Goal: Task Accomplishment & Management: Use online tool/utility

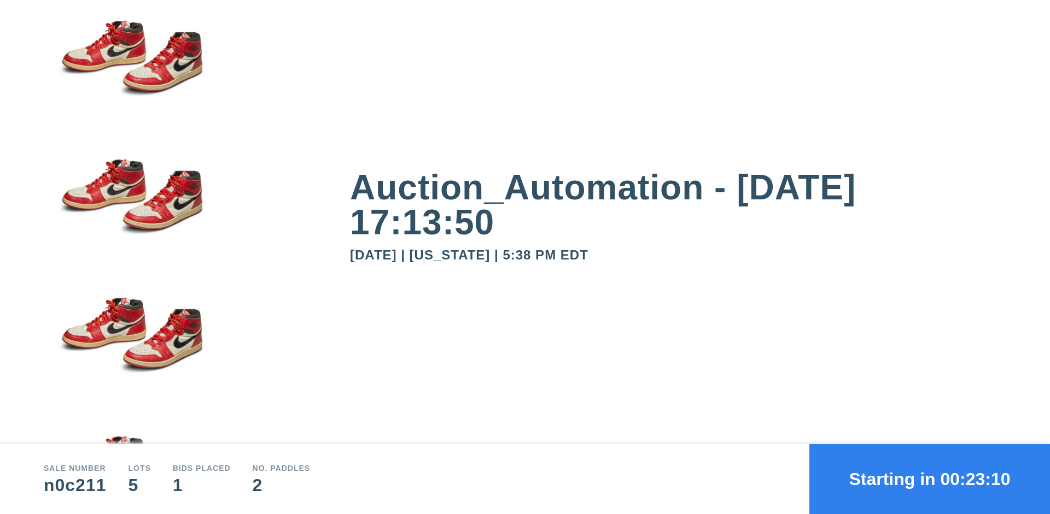
click at [929, 479] on button "Starting in 00:23:10" at bounding box center [929, 479] width 241 height 70
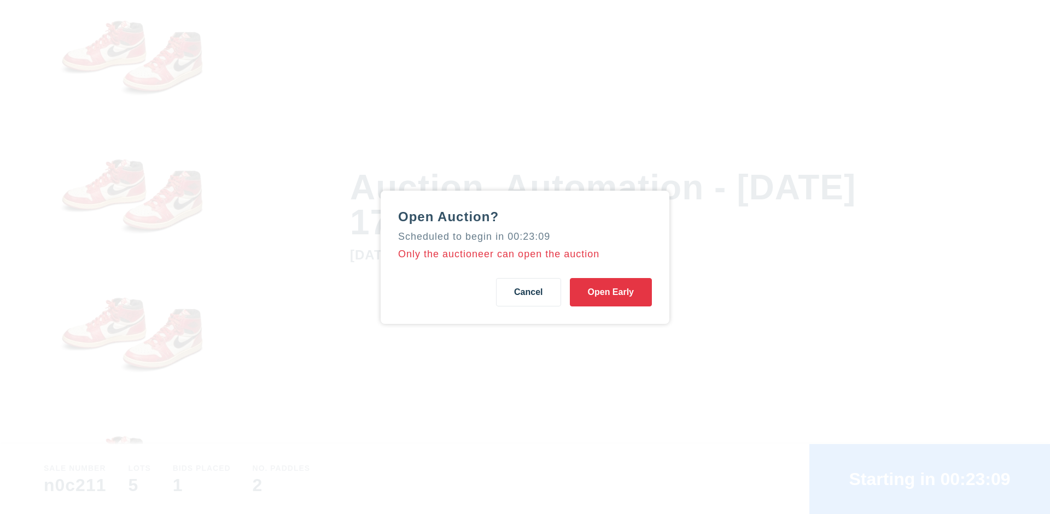
click at [611, 292] on button "Open Early" at bounding box center [611, 292] width 82 height 28
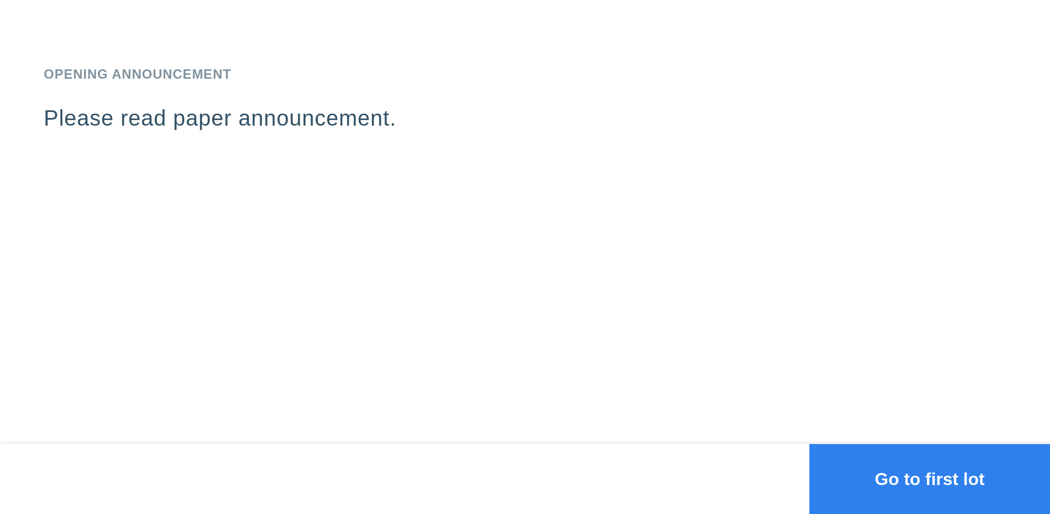
click at [929, 479] on button "Go to first lot" at bounding box center [929, 479] width 241 height 70
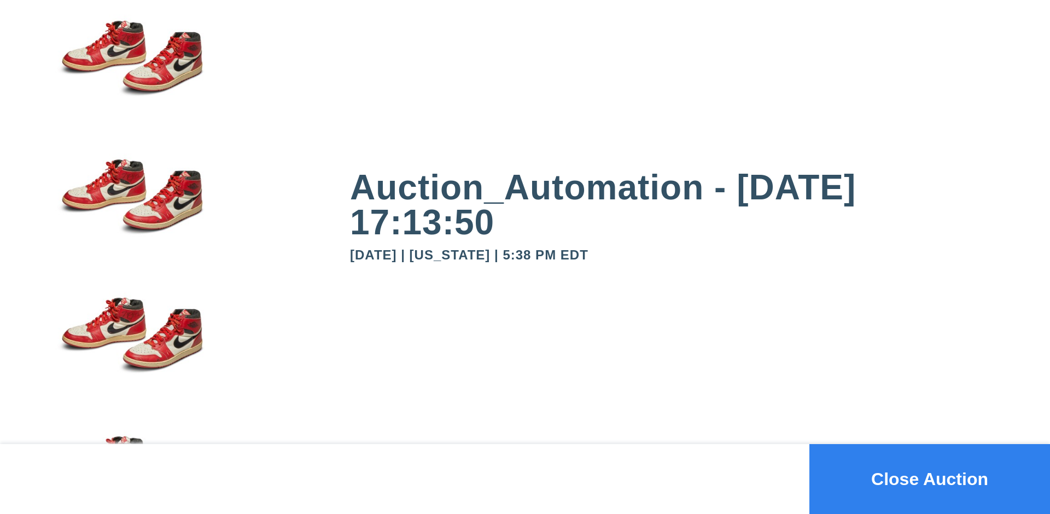
click at [929, 479] on button "Close Auction" at bounding box center [929, 479] width 241 height 70
